Goal: Task Accomplishment & Management: Use online tool/utility

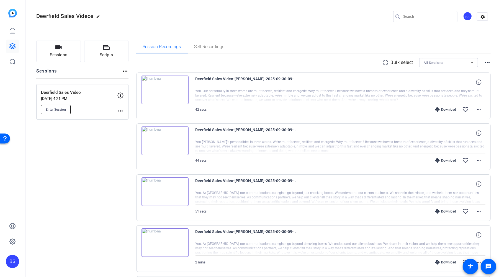
click at [56, 108] on span "Enter Session" at bounding box center [56, 110] width 20 height 4
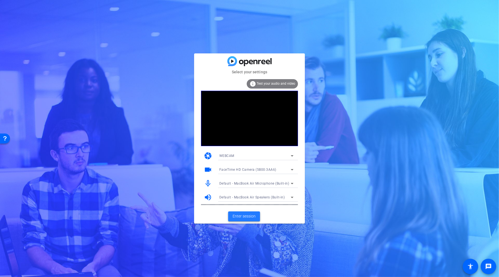
click at [248, 216] on span "Enter session" at bounding box center [244, 217] width 23 height 6
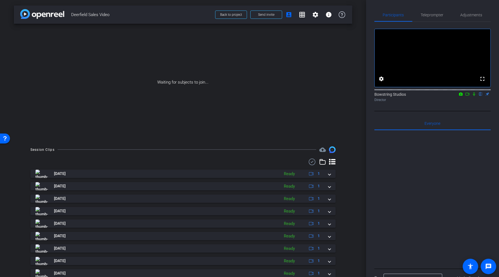
click at [467, 96] on icon at bounding box center [467, 94] width 4 height 4
click at [481, 96] on icon at bounding box center [481, 94] width 4 height 4
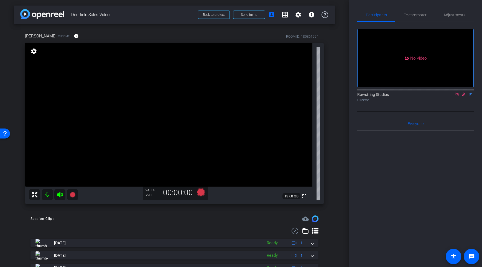
click at [457, 96] on icon at bounding box center [457, 94] width 4 height 4
drag, startPoint x: 457, startPoint y: 101, endPoint x: 408, endPoint y: 138, distance: 60.6
click at [457, 96] on icon at bounding box center [457, 94] width 4 height 4
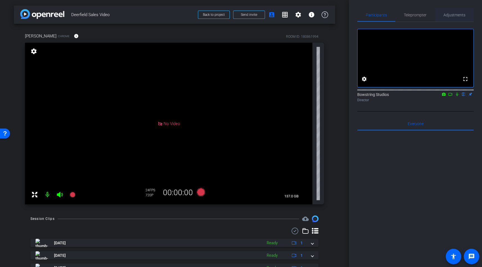
click at [454, 15] on span "Adjustments" at bounding box center [454, 15] width 22 height 4
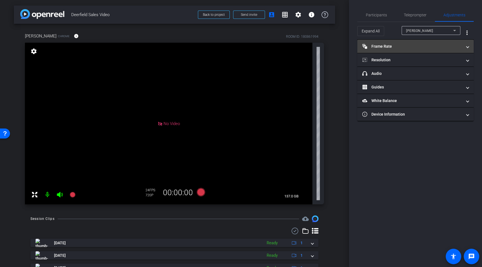
click at [398, 48] on mat-panel-title "Frame Rate Frame Rate" at bounding box center [412, 46] width 100 height 6
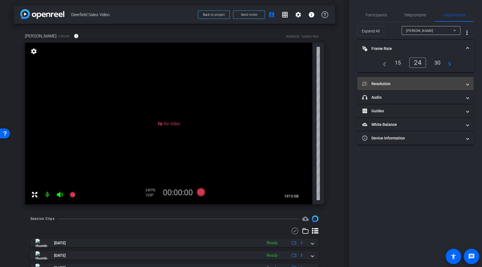
click at [392, 85] on mat-panel-title "Resolution" at bounding box center [412, 84] width 100 height 6
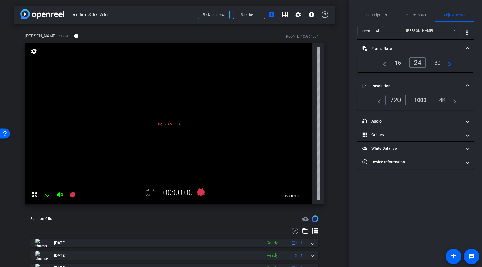
click at [418, 99] on div "1080" at bounding box center [420, 99] width 21 height 9
click at [380, 15] on span "Participants" at bounding box center [376, 15] width 21 height 4
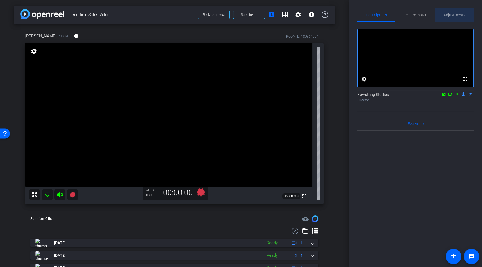
click at [452, 15] on span "Adjustments" at bounding box center [454, 15] width 22 height 4
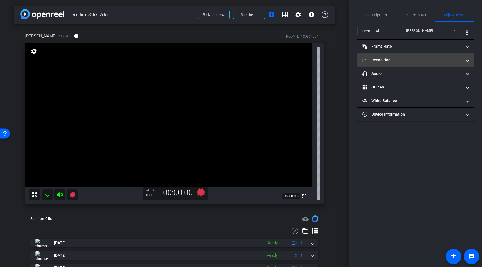
click at [406, 58] on mat-panel-title "Resolution" at bounding box center [412, 60] width 100 height 6
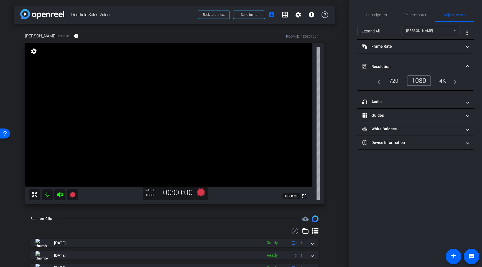
click at [440, 80] on div "4K" at bounding box center [442, 80] width 15 height 9
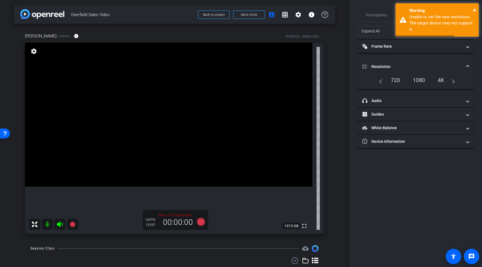
click at [420, 80] on div "1080" at bounding box center [418, 79] width 21 height 9
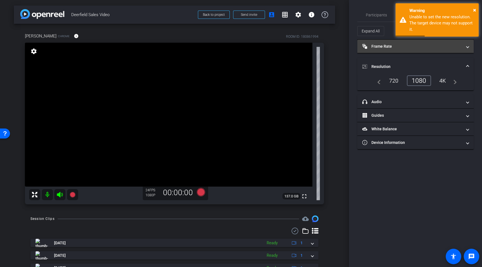
click at [428, 51] on mat-expansion-panel-header "Frame Rate Frame Rate" at bounding box center [415, 46] width 116 height 13
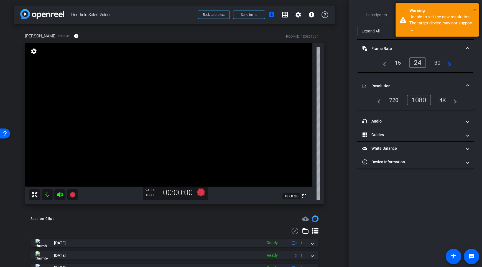
click at [475, 9] on span "×" at bounding box center [474, 10] width 3 height 7
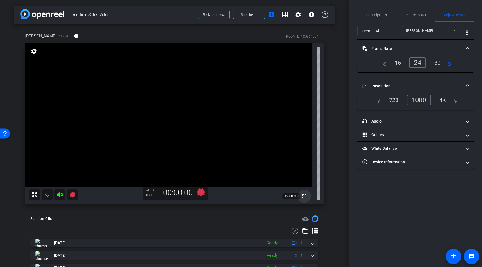
click at [304, 196] on mat-icon "fullscreen" at bounding box center [304, 196] width 7 height 7
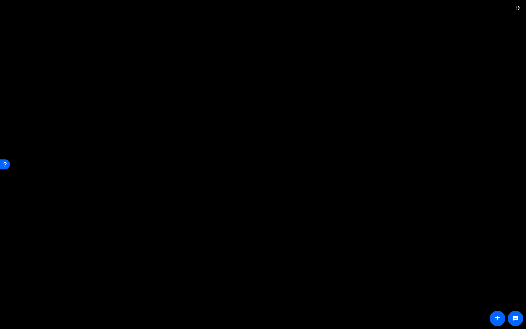
click at [243, 148] on video at bounding box center [263, 164] width 526 height 329
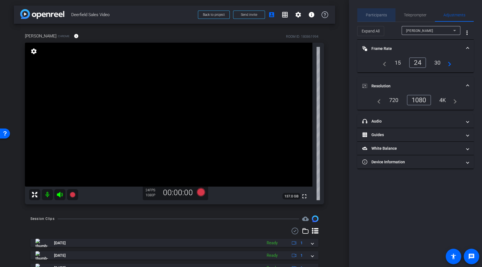
click at [376, 16] on span "Participants" at bounding box center [376, 15] width 21 height 4
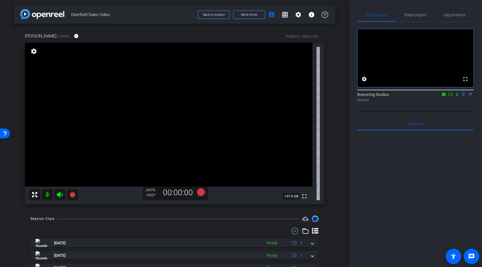
click at [171, 112] on video at bounding box center [168, 115] width 287 height 144
click at [451, 15] on span "Adjustments" at bounding box center [454, 15] width 22 height 4
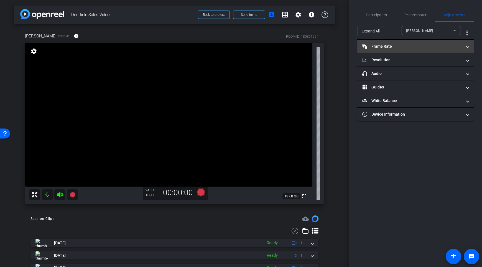
click at [381, 44] on mat-panel-title "Frame Rate Frame Rate" at bounding box center [412, 46] width 100 height 6
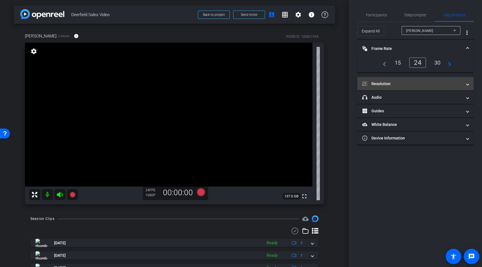
click at [379, 83] on mat-panel-title "Resolution" at bounding box center [412, 84] width 100 height 6
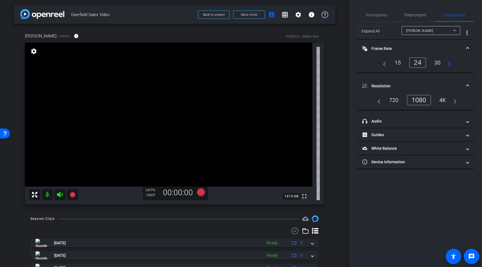
click at [379, 83] on mat-panel-title "Resolution" at bounding box center [412, 86] width 100 height 6
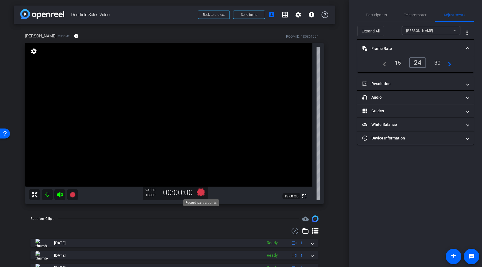
click at [204, 192] on icon at bounding box center [200, 192] width 8 height 8
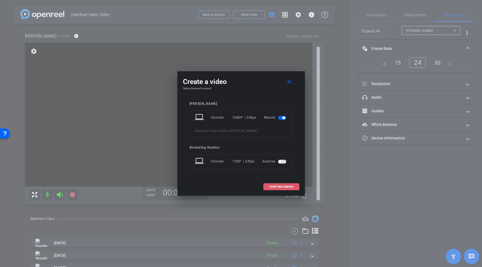
click at [275, 186] on span "START RECORDING" at bounding box center [281, 186] width 24 height 3
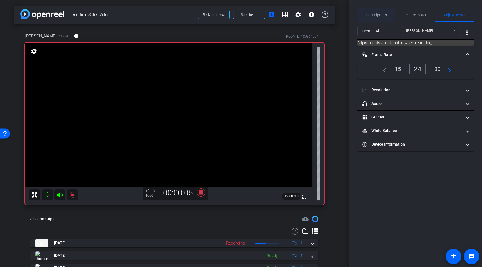
click at [374, 17] on span "Participants" at bounding box center [376, 15] width 21 height 4
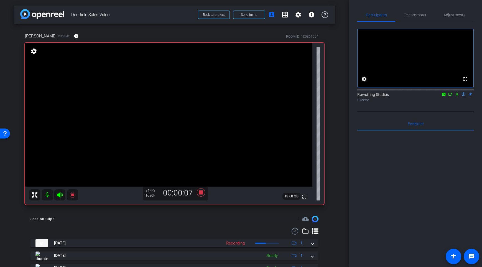
click at [458, 96] on icon at bounding box center [457, 94] width 4 height 4
click at [457, 96] on icon at bounding box center [457, 94] width 4 height 4
click at [456, 96] on icon at bounding box center [457, 95] width 3 height 4
click at [456, 96] on icon at bounding box center [457, 94] width 4 height 4
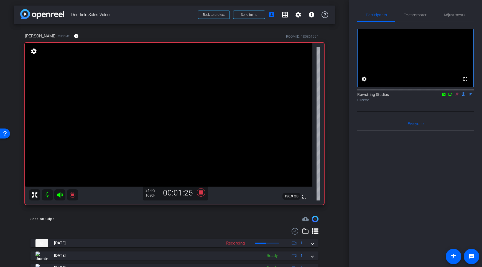
click at [459, 96] on icon at bounding box center [457, 94] width 4 height 4
click at [201, 192] on icon at bounding box center [200, 192] width 8 height 8
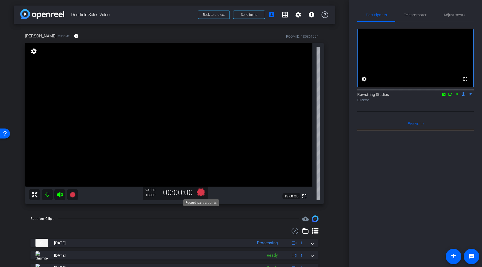
click at [201, 192] on icon at bounding box center [200, 192] width 8 height 8
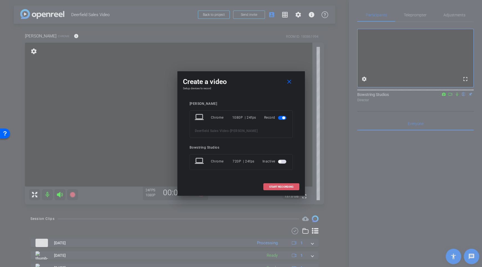
click at [273, 185] on span "START RECORDING" at bounding box center [281, 186] width 24 height 3
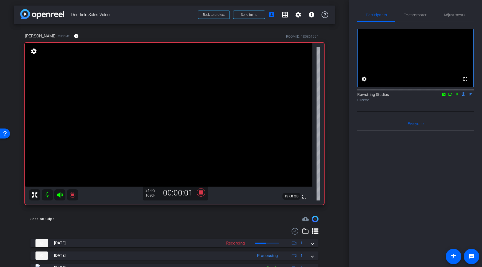
click at [457, 96] on icon at bounding box center [457, 94] width 4 height 4
click at [456, 96] on icon at bounding box center [457, 95] width 3 height 4
click at [203, 191] on icon at bounding box center [200, 192] width 13 height 10
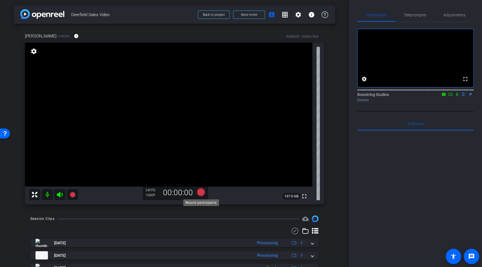
click at [203, 191] on icon at bounding box center [200, 192] width 8 height 8
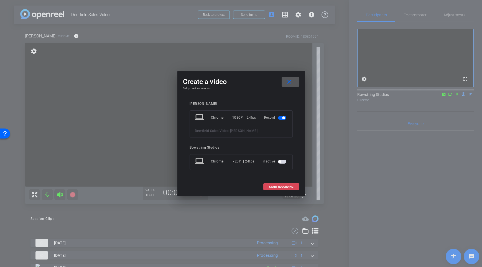
click at [273, 186] on span "START RECORDING" at bounding box center [281, 186] width 24 height 3
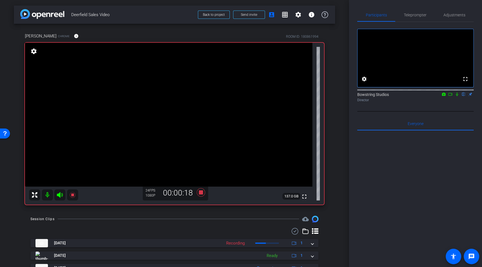
click at [456, 96] on icon at bounding box center [457, 94] width 4 height 4
click at [457, 96] on icon at bounding box center [457, 95] width 3 height 4
click at [200, 193] on icon at bounding box center [200, 192] width 8 height 8
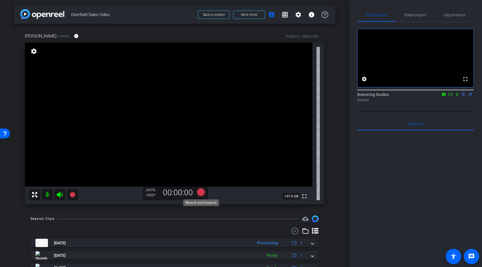
click at [200, 191] on icon at bounding box center [200, 192] width 8 height 8
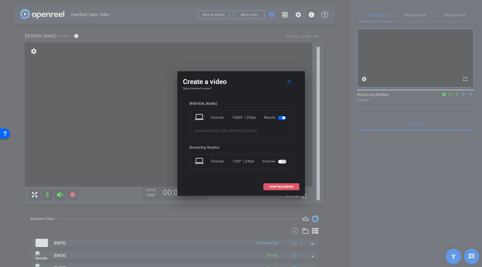
click at [275, 187] on span "START RECORDING" at bounding box center [281, 186] width 24 height 3
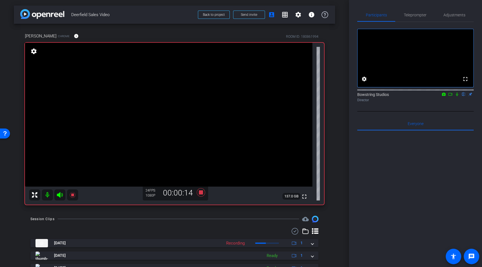
click at [457, 96] on icon at bounding box center [457, 95] width 2 height 4
click at [455, 97] on mat-icon at bounding box center [457, 94] width 7 height 5
click at [457, 96] on icon at bounding box center [457, 94] width 4 height 4
click at [456, 96] on icon at bounding box center [457, 94] width 4 height 4
click at [457, 96] on icon at bounding box center [457, 94] width 4 height 4
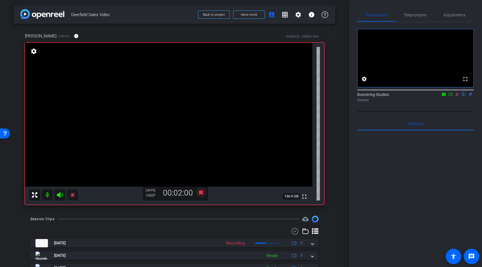
click at [457, 96] on icon at bounding box center [457, 94] width 4 height 4
click at [457, 96] on icon at bounding box center [457, 95] width 3 height 4
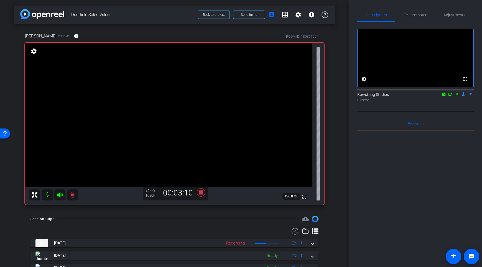
click at [457, 96] on icon at bounding box center [457, 94] width 4 height 4
click at [456, 96] on icon at bounding box center [457, 94] width 4 height 4
click at [201, 193] on icon at bounding box center [200, 192] width 8 height 8
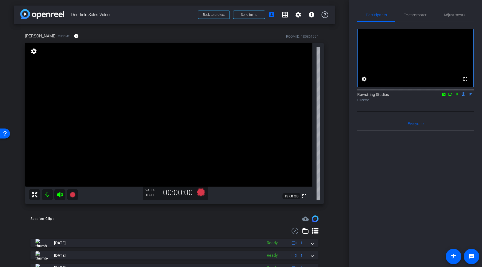
drag, startPoint x: 201, startPoint y: 193, endPoint x: 339, endPoint y: 185, distance: 137.6
click at [339, 185] on div "arrow_back Deerfield Sales Video Back to project Send invite account_box grid_o…" at bounding box center [174, 133] width 349 height 267
click at [201, 192] on icon at bounding box center [200, 192] width 8 height 8
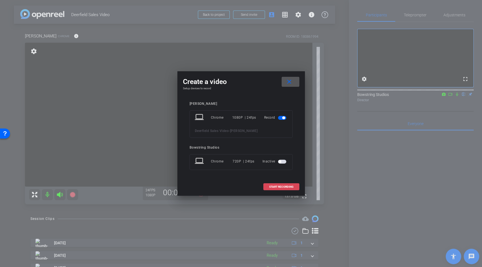
click at [280, 185] on span "START RECORDING" at bounding box center [281, 186] width 24 height 3
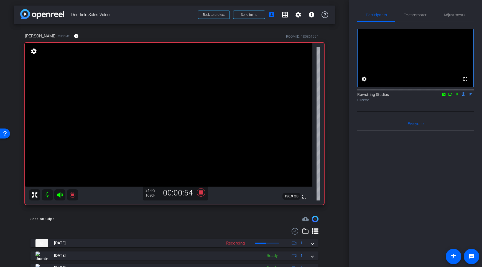
click at [457, 96] on icon at bounding box center [457, 94] width 4 height 4
click at [457, 96] on icon at bounding box center [457, 95] width 3 height 4
click at [457, 96] on icon at bounding box center [457, 94] width 4 height 4
click at [457, 96] on icon at bounding box center [457, 95] width 3 height 4
click at [201, 191] on icon at bounding box center [200, 192] width 8 height 8
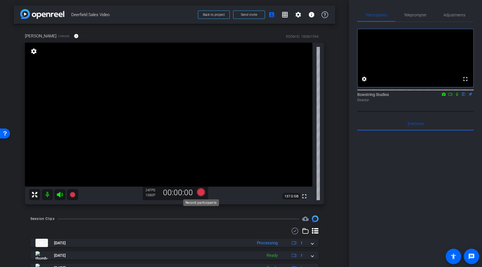
click at [199, 192] on icon at bounding box center [200, 192] width 8 height 8
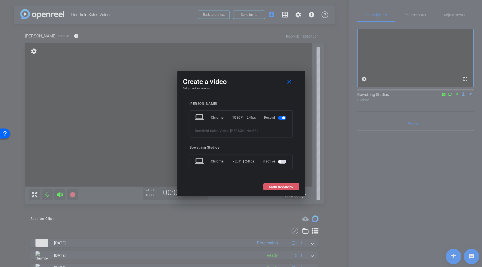
click at [281, 185] on span "START RECORDING" at bounding box center [281, 186] width 24 height 3
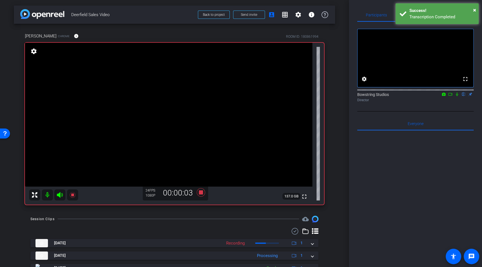
click at [456, 96] on icon at bounding box center [457, 94] width 4 height 4
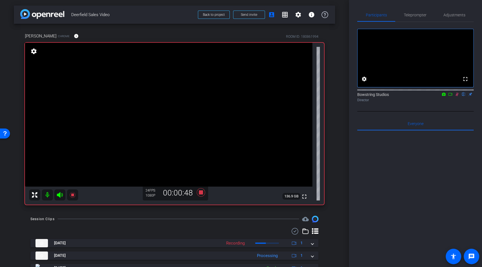
click at [457, 96] on icon at bounding box center [457, 95] width 3 height 4
click at [456, 96] on icon at bounding box center [457, 94] width 4 height 4
click at [201, 193] on icon at bounding box center [200, 192] width 8 height 8
click at [457, 96] on icon at bounding box center [457, 94] width 4 height 4
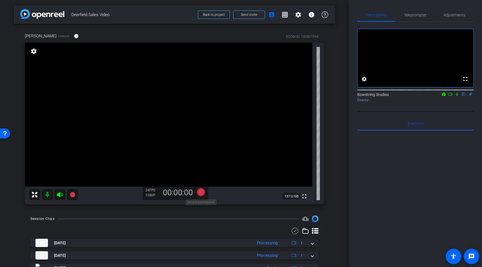
click at [201, 191] on icon at bounding box center [200, 192] width 8 height 8
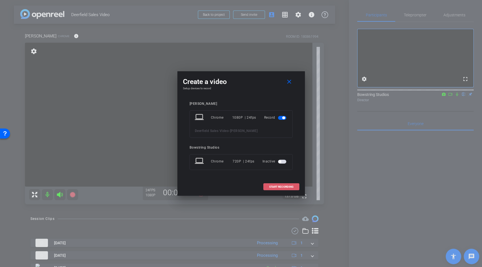
click at [270, 187] on span "START RECORDING" at bounding box center [281, 186] width 24 height 3
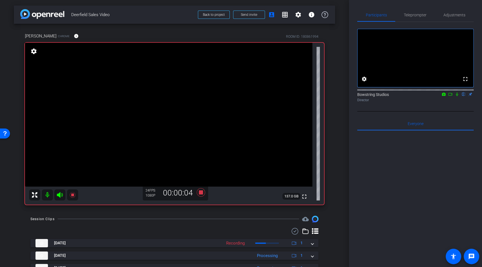
click at [457, 96] on icon at bounding box center [457, 95] width 2 height 4
click at [456, 96] on icon at bounding box center [457, 95] width 3 height 4
click at [456, 96] on icon at bounding box center [457, 94] width 4 height 4
click at [456, 96] on icon at bounding box center [457, 95] width 3 height 4
click at [203, 194] on icon at bounding box center [200, 192] width 8 height 8
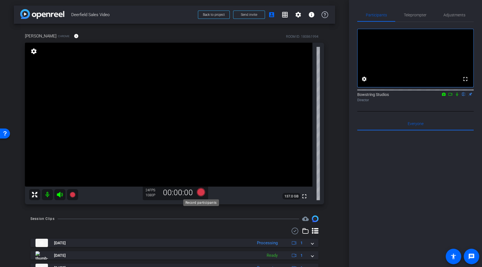
click at [201, 192] on icon at bounding box center [200, 192] width 8 height 8
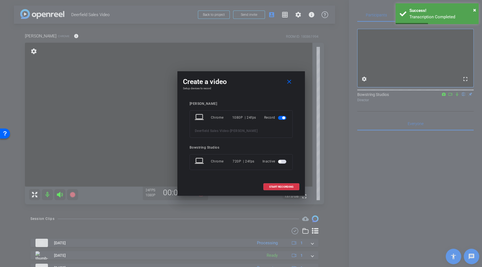
drag, startPoint x: 273, startPoint y: 186, endPoint x: 307, endPoint y: 87, distance: 103.9
click at [312, 89] on div "Create a video close Setup devices to record Peg Rusconi laptop Chrome 1080P | …" at bounding box center [241, 133] width 482 height 267
drag, startPoint x: 288, startPoint y: 80, endPoint x: 291, endPoint y: 84, distance: 4.6
click at [288, 80] on mat-icon "close" at bounding box center [289, 81] width 7 height 7
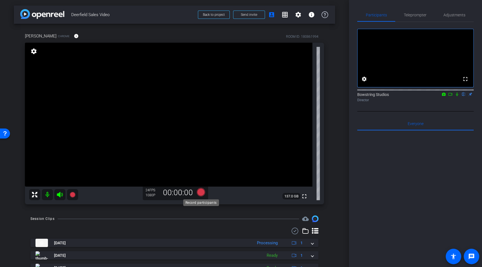
click at [201, 192] on icon at bounding box center [200, 192] width 8 height 8
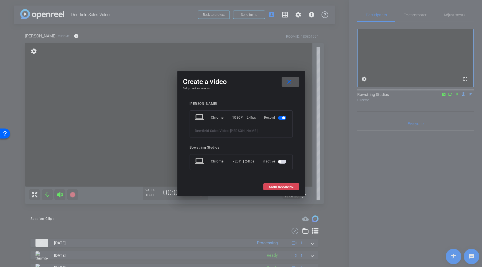
click at [278, 185] on span "START RECORDING" at bounding box center [281, 186] width 24 height 3
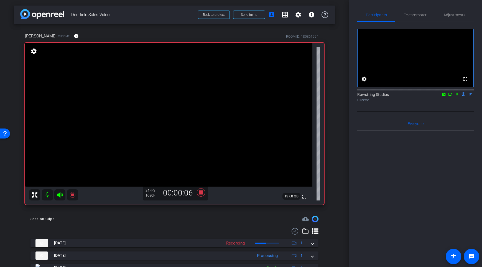
click at [458, 96] on icon at bounding box center [457, 94] width 4 height 4
click at [457, 96] on icon at bounding box center [457, 94] width 4 height 4
click at [458, 96] on icon at bounding box center [457, 94] width 4 height 4
click at [457, 96] on icon at bounding box center [457, 94] width 4 height 4
click at [200, 193] on icon at bounding box center [200, 192] width 8 height 8
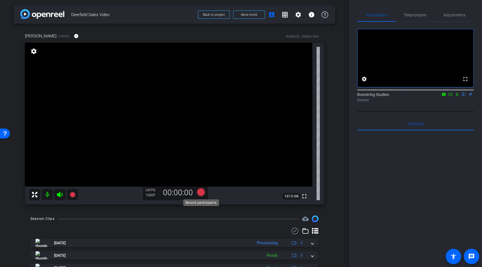
click at [201, 190] on icon at bounding box center [200, 192] width 8 height 8
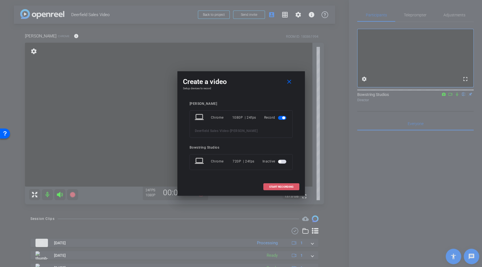
click at [279, 185] on span "START RECORDING" at bounding box center [281, 186] width 24 height 3
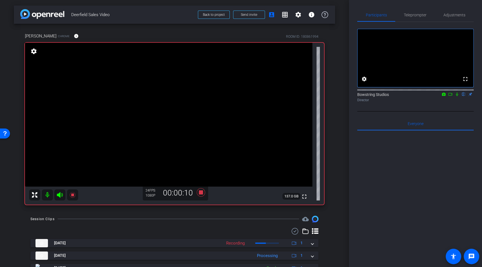
click at [457, 96] on icon at bounding box center [457, 94] width 4 height 4
click at [457, 96] on icon at bounding box center [457, 95] width 3 height 4
click at [457, 96] on icon at bounding box center [457, 94] width 4 height 4
click at [457, 96] on icon at bounding box center [457, 95] width 3 height 4
click at [459, 96] on icon at bounding box center [457, 94] width 4 height 4
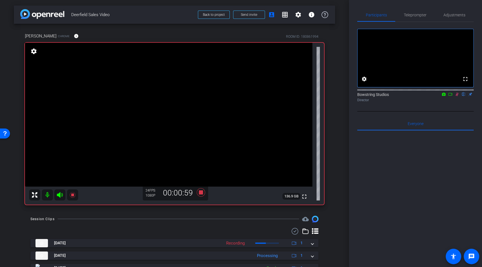
click at [457, 96] on icon at bounding box center [457, 95] width 3 height 4
click at [455, 96] on icon at bounding box center [457, 94] width 4 height 4
click at [457, 96] on icon at bounding box center [457, 95] width 3 height 4
click at [198, 193] on icon at bounding box center [200, 192] width 13 height 10
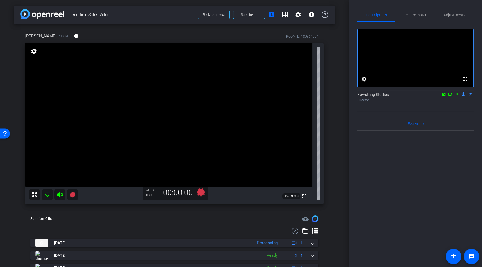
click at [340, 167] on div "arrow_back Deerfield Sales Video Back to project Send invite account_box grid_o…" at bounding box center [174, 133] width 349 height 267
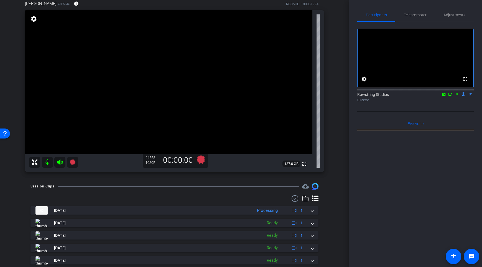
scroll to position [38, 0]
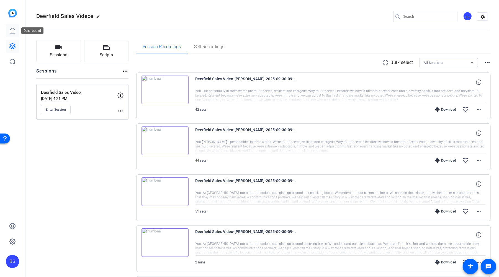
click at [12, 31] on icon at bounding box center [12, 30] width 7 height 7
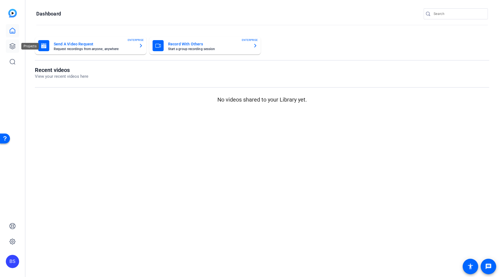
click at [15, 48] on icon at bounding box center [12, 46] width 7 height 7
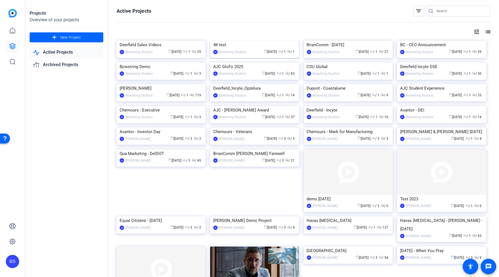
click at [232, 49] on div "4K test" at bounding box center [254, 45] width 83 height 8
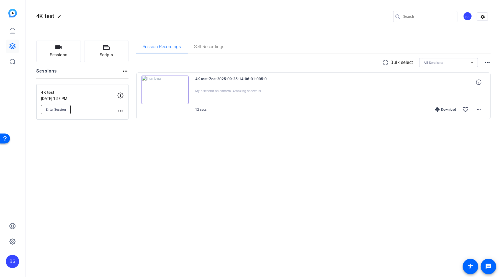
click at [60, 110] on span "Enter Session" at bounding box center [56, 110] width 20 height 4
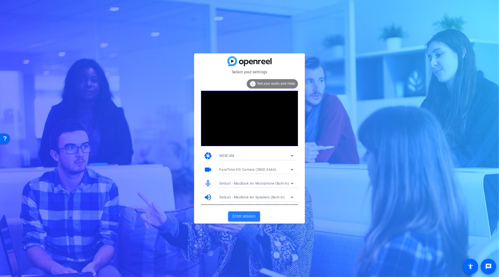
click at [247, 212] on span at bounding box center [244, 216] width 32 height 13
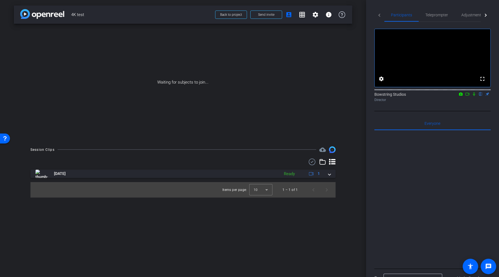
drag, startPoint x: 465, startPoint y: 101, endPoint x: 470, endPoint y: 102, distance: 5.3
click at [466, 96] on icon at bounding box center [467, 94] width 4 height 4
drag, startPoint x: 481, startPoint y: 100, endPoint x: 460, endPoint y: 104, distance: 21.5
click at [481, 96] on icon at bounding box center [481, 94] width 4 height 4
click at [263, 14] on span "Send invite" at bounding box center [266, 14] width 16 height 4
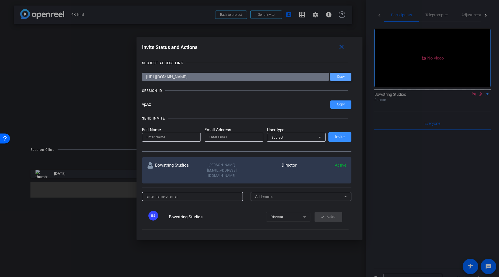
click at [337, 77] on span at bounding box center [341, 76] width 21 height 13
click at [342, 47] on mat-icon "close" at bounding box center [341, 47] width 7 height 7
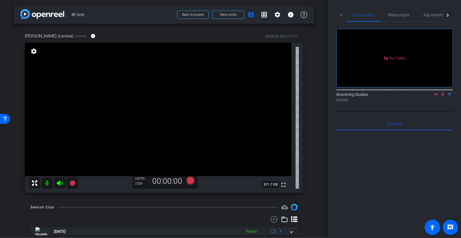
drag, startPoint x: 437, startPoint y: 96, endPoint x: 437, endPoint y: 101, distance: 4.7
click at [437, 92] on div at bounding box center [395, 89] width 116 height 4
click at [437, 96] on icon at bounding box center [436, 94] width 4 height 4
click at [437, 96] on icon at bounding box center [436, 95] width 3 height 4
click at [433, 16] on span "Adjustments" at bounding box center [435, 15] width 22 height 4
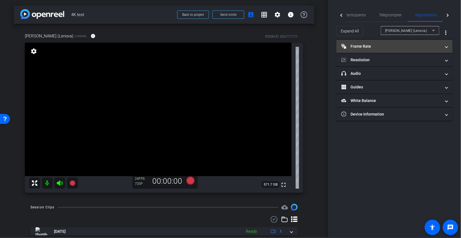
click at [378, 48] on mat-panel-title "Frame Rate Frame Rate" at bounding box center [392, 46] width 100 height 6
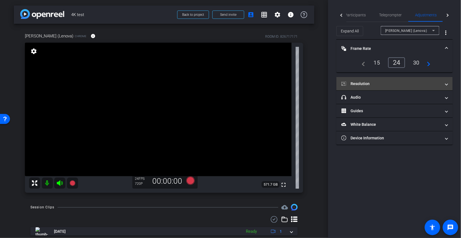
click at [371, 83] on mat-panel-title "Resolution" at bounding box center [392, 84] width 100 height 6
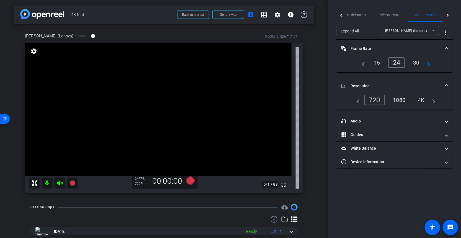
click at [421, 98] on div "4K" at bounding box center [421, 99] width 15 height 9
click at [408, 32] on span "Maxine (Lenova)" at bounding box center [406, 31] width 42 height 4
click at [373, 32] on div at bounding box center [230, 119] width 461 height 238
click at [190, 180] on icon at bounding box center [190, 180] width 8 height 8
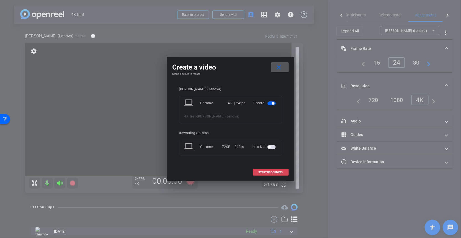
click at [278, 173] on span "START RECORDING" at bounding box center [271, 172] width 24 height 3
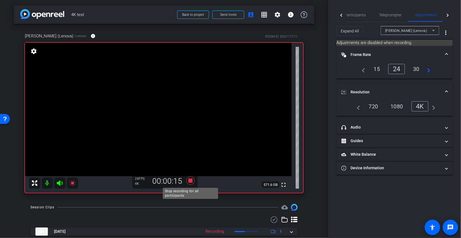
click at [192, 179] on icon at bounding box center [190, 180] width 8 height 8
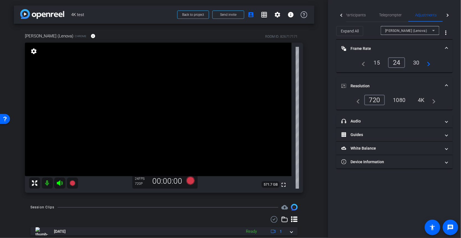
click at [50, 35] on span "Maxine (Lenova)" at bounding box center [49, 36] width 48 height 6
click at [411, 31] on span "Maxine (Lenova)" at bounding box center [406, 31] width 42 height 4
click at [409, 30] on div at bounding box center [230, 119] width 461 height 238
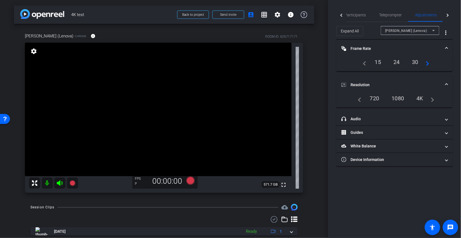
click at [397, 97] on div "1080" at bounding box center [398, 98] width 21 height 9
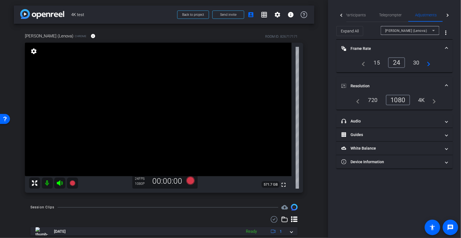
click at [424, 99] on div "4K" at bounding box center [421, 99] width 15 height 9
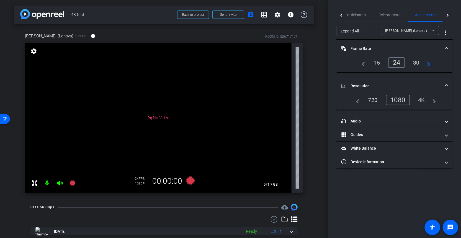
click at [422, 97] on div "4K" at bounding box center [421, 99] width 15 height 9
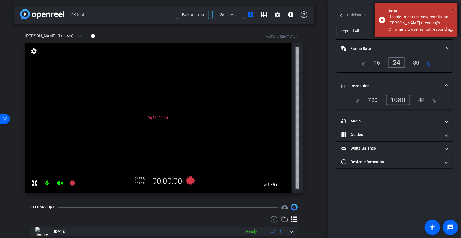
click at [453, 8] on span "×" at bounding box center [453, 10] width 3 height 7
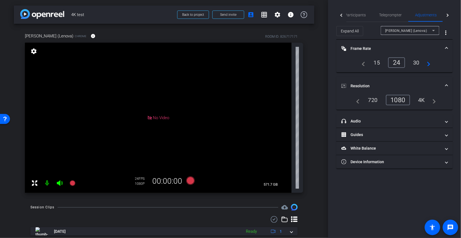
click at [396, 100] on div "1080" at bounding box center [398, 100] width 24 height 11
click at [400, 98] on div "1080" at bounding box center [398, 100] width 24 height 11
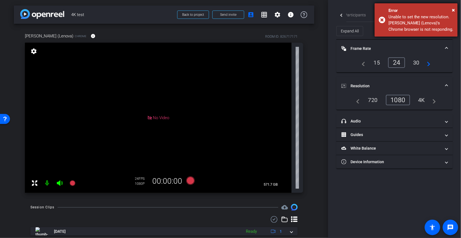
click at [456, 9] on div "× Error Unable to set the new resolution. Maxine (Lenova)'s Chrome browser is n…" at bounding box center [416, 19] width 83 height 33
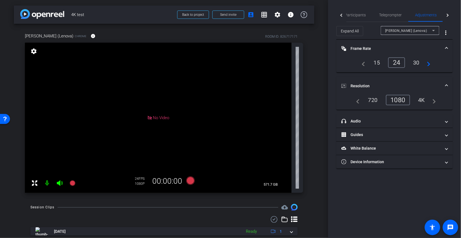
click at [376, 98] on div "720" at bounding box center [373, 99] width 18 height 9
click at [313, 107] on div "Maxine (Lenova) Chrome info ROOM ID: 826717171 No Video settings 571.7 GB 24 FP…" at bounding box center [164, 111] width 301 height 175
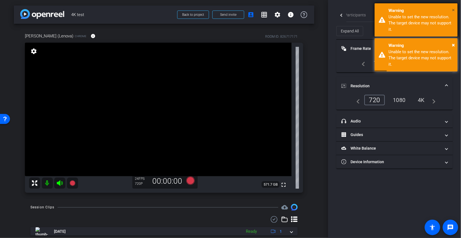
drag, startPoint x: 455, startPoint y: 8, endPoint x: 453, endPoint y: 15, distance: 6.9
click at [455, 8] on span "×" at bounding box center [453, 10] width 3 height 7
